Goal: Check status

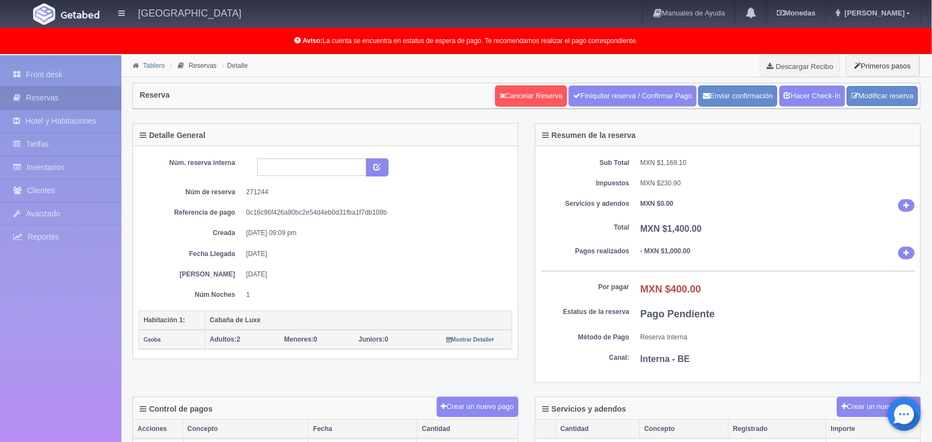
click at [151, 62] on link "Tablero" at bounding box center [154, 66] width 22 height 8
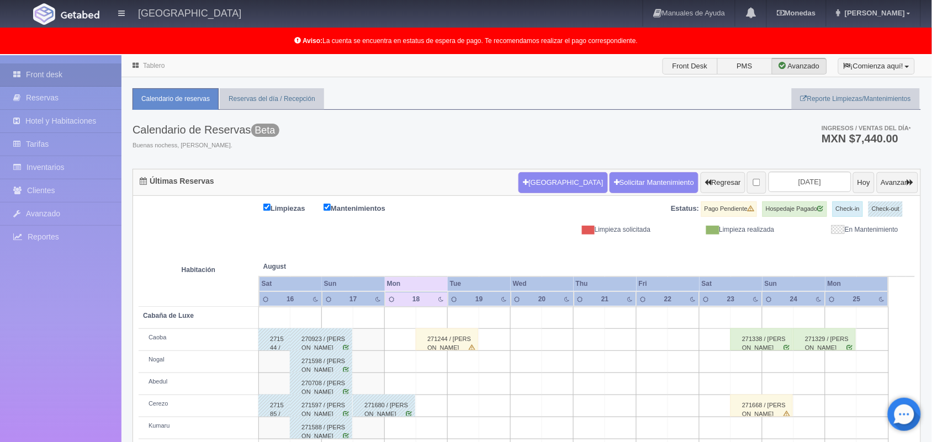
scroll to position [154, 0]
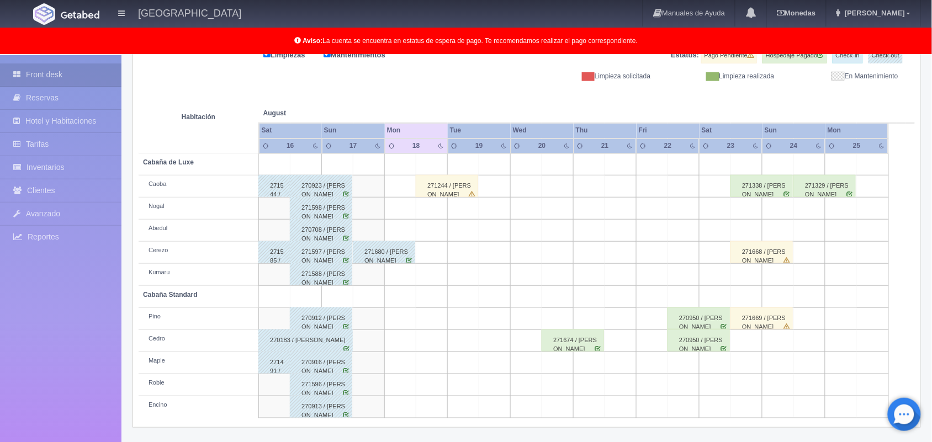
click at [451, 186] on div "271244 / [PERSON_NAME]" at bounding box center [447, 186] width 62 height 22
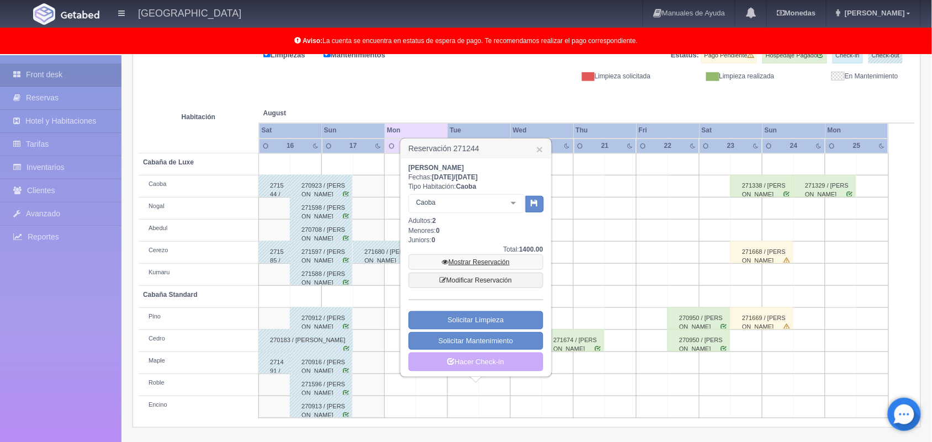
click at [482, 261] on link "Mostrar Reservación" at bounding box center [476, 262] width 135 height 15
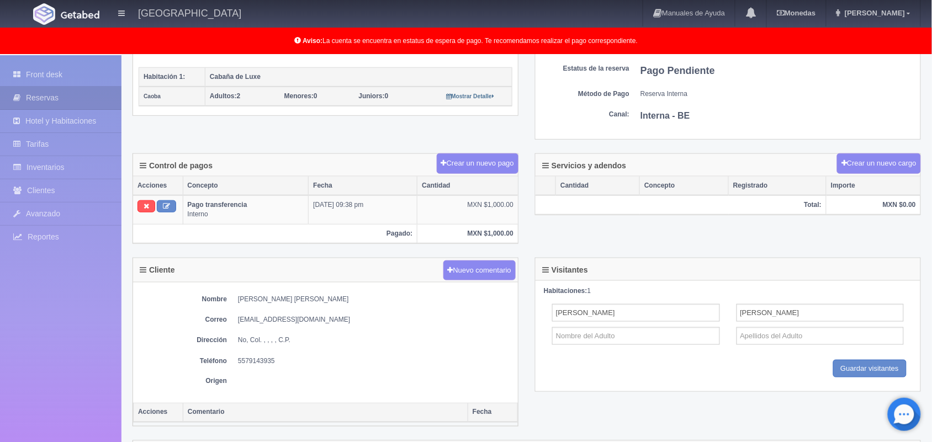
scroll to position [94, 0]
